Goal: Task Accomplishment & Management: Complete application form

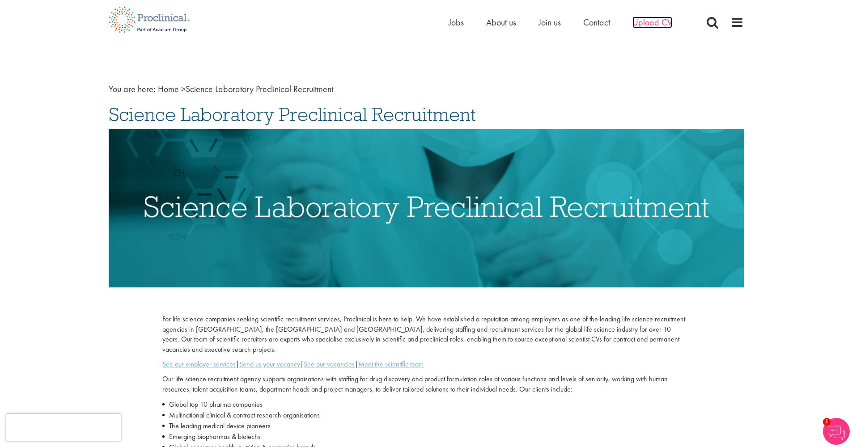
click at [652, 23] on span "Upload CV" at bounding box center [653, 23] width 40 height 12
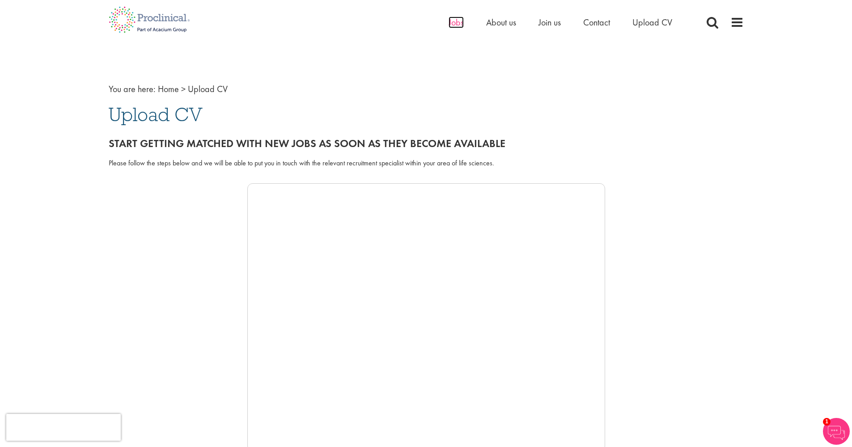
click at [454, 21] on span "Jobs" at bounding box center [456, 23] width 15 height 12
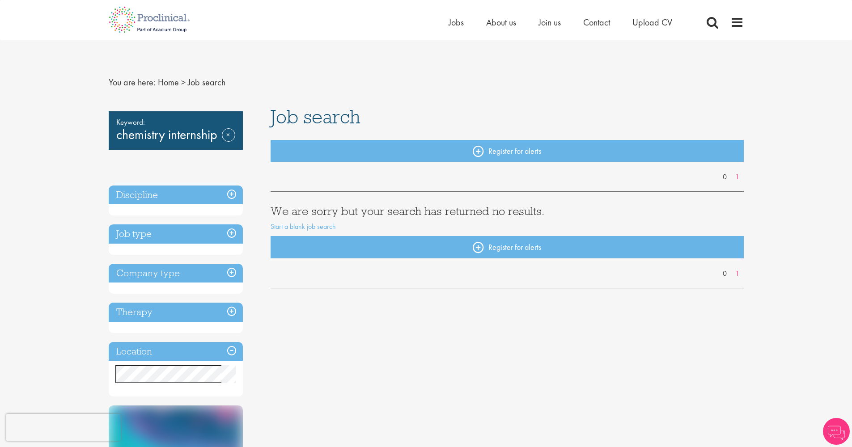
click at [186, 199] on h3 "Discipline" at bounding box center [176, 195] width 134 height 19
click at [231, 195] on h3 "Discipline" at bounding box center [176, 195] width 134 height 19
click at [233, 133] on link "Remove" at bounding box center [228, 141] width 13 height 26
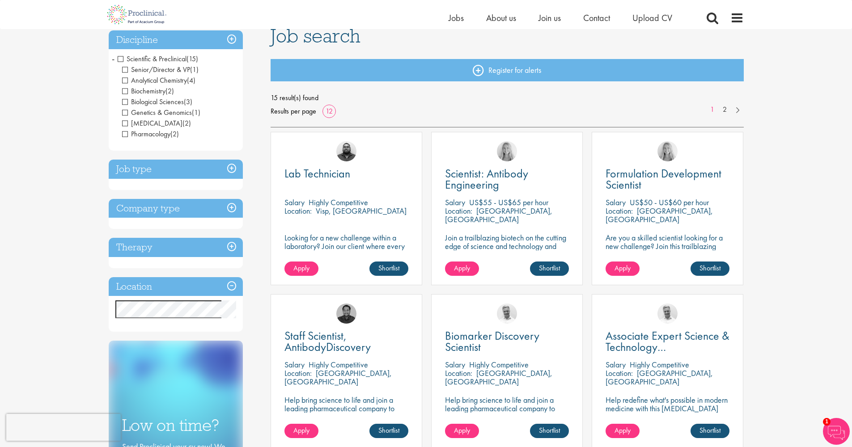
scroll to position [71, 0]
